Goal: Transaction & Acquisition: Purchase product/service

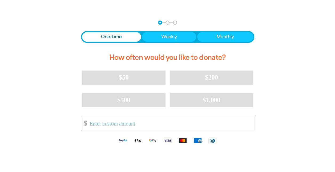
scroll to position [133, 0]
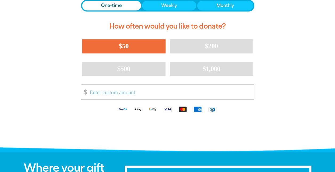
click at [128, 45] on span "$50" at bounding box center [124, 46] width 10 height 8
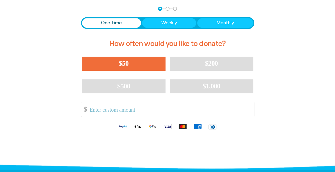
select select "AU"
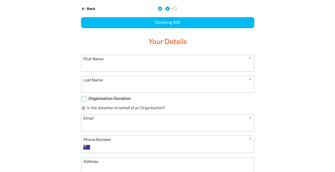
scroll to position [100, 0]
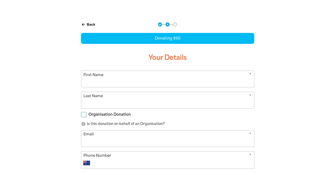
click at [84, 80] on input "First Name" at bounding box center [167, 79] width 173 height 16
type input "[PERSON_NAME]"
click at [84, 137] on input "Email" at bounding box center [167, 138] width 173 height 16
type input "[PERSON_NAME][EMAIL_ADDRESS][PERSON_NAME][DOMAIN_NAME]"
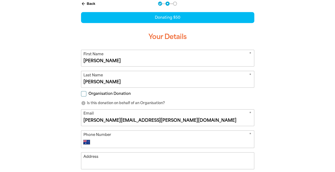
scroll to position [180, 0]
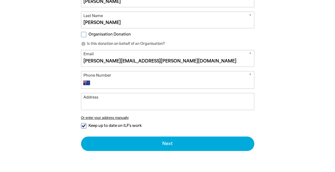
click at [100, 82] on input "Phone Number" at bounding box center [172, 82] width 157 height 6
type input "0431 435 113"
click at [84, 95] on input "Address" at bounding box center [167, 101] width 173 height 16
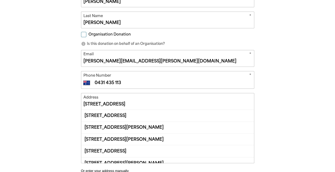
scroll to position [6, 0]
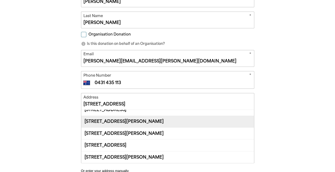
click at [152, 119] on div "[STREET_ADDRESS][PERSON_NAME]" at bounding box center [167, 121] width 173 height 12
type input "[STREET_ADDRESS][PERSON_NAME]"
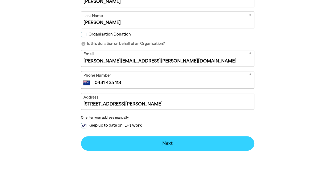
click at [160, 141] on button "Next chevron_right" at bounding box center [167, 143] width 173 height 14
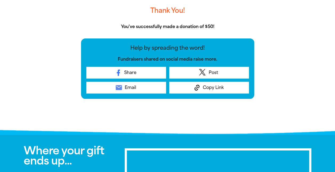
scroll to position [244, 0]
